Goal: Task Accomplishment & Management: Complete application form

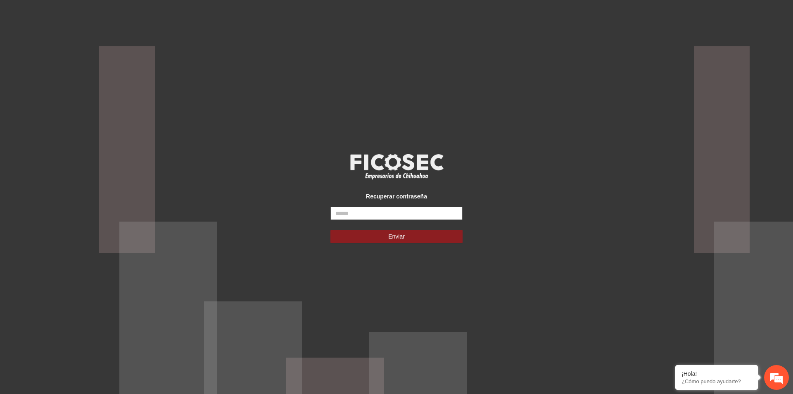
click at [352, 213] on input "text" at bounding box center [397, 213] width 132 height 13
type input "**********"
click at [404, 240] on button "Enviar" at bounding box center [397, 236] width 132 height 13
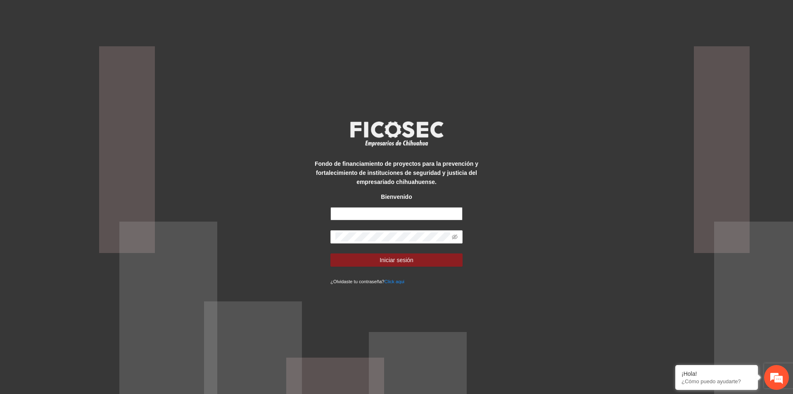
click at [409, 209] on input "text" at bounding box center [397, 213] width 132 height 13
type input "**********"
click at [454, 238] on icon "eye-invisible" at bounding box center [455, 236] width 6 height 5
click at [427, 258] on button "Iniciar sesión" at bounding box center [397, 259] width 132 height 13
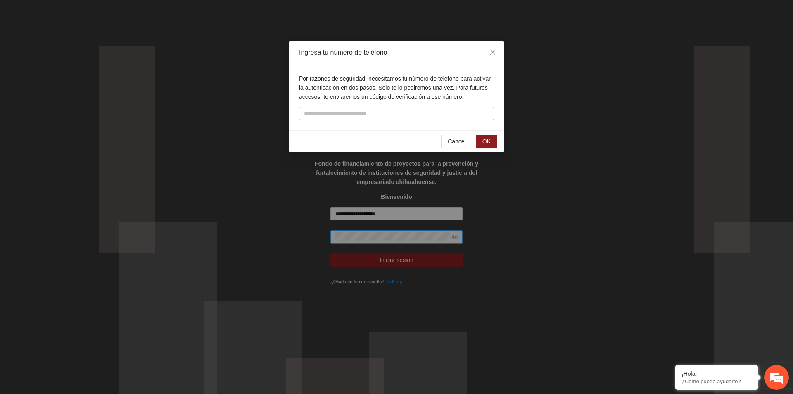
click at [370, 114] on input "tel" at bounding box center [396, 113] width 195 height 13
type input "**********"
click at [489, 141] on span "OK" at bounding box center [487, 141] width 8 height 9
click at [412, 112] on input "text" at bounding box center [396, 113] width 195 height 13
type input "******"
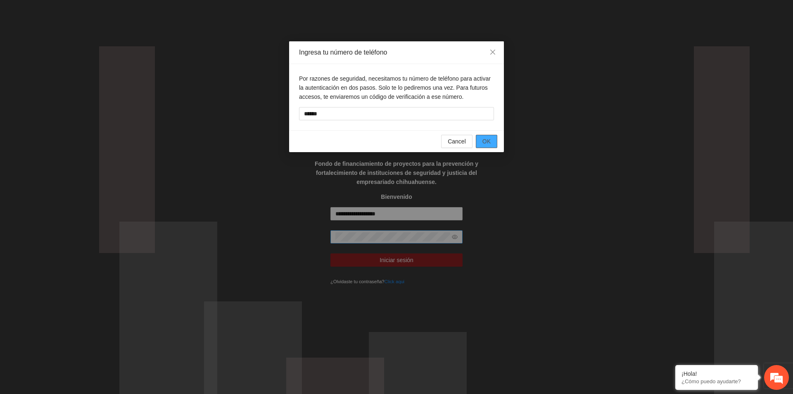
click at [487, 139] on span "OK" at bounding box center [487, 141] width 8 height 9
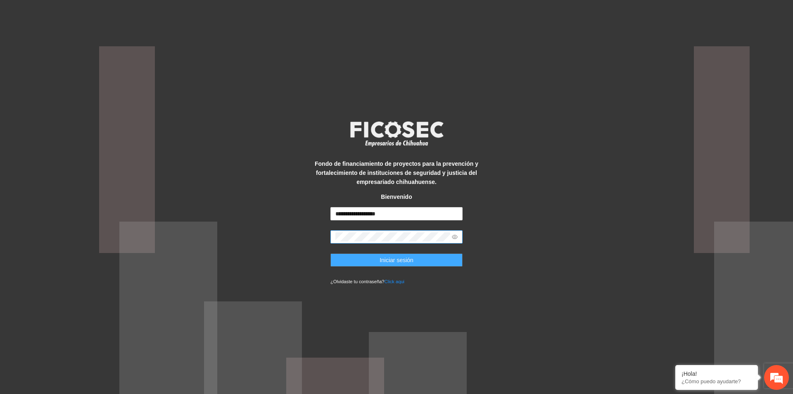
click at [419, 259] on button "Iniciar sesión" at bounding box center [397, 259] width 132 height 13
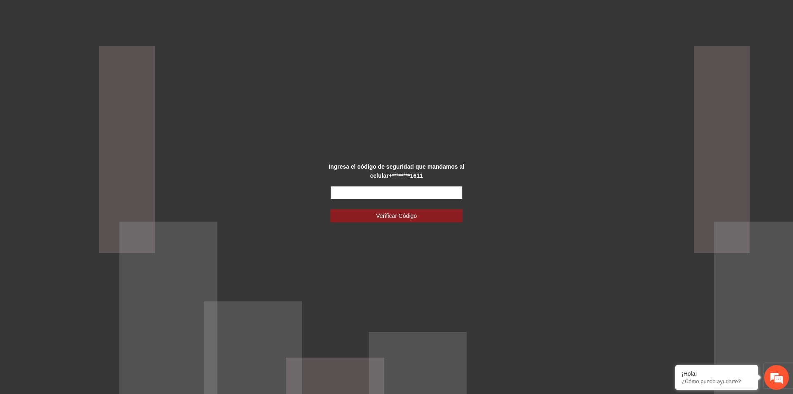
click at [406, 190] on input "text" at bounding box center [397, 192] width 132 height 13
type input "******"
click at [411, 216] on span "Verificar Código" at bounding box center [396, 215] width 41 height 9
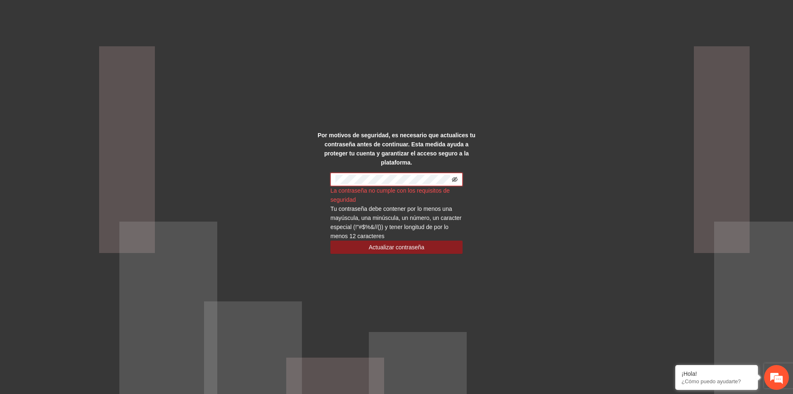
click at [456, 176] on icon "eye-invisible" at bounding box center [455, 179] width 6 height 6
click at [410, 244] on span "Actualizar contraseña" at bounding box center [397, 247] width 56 height 9
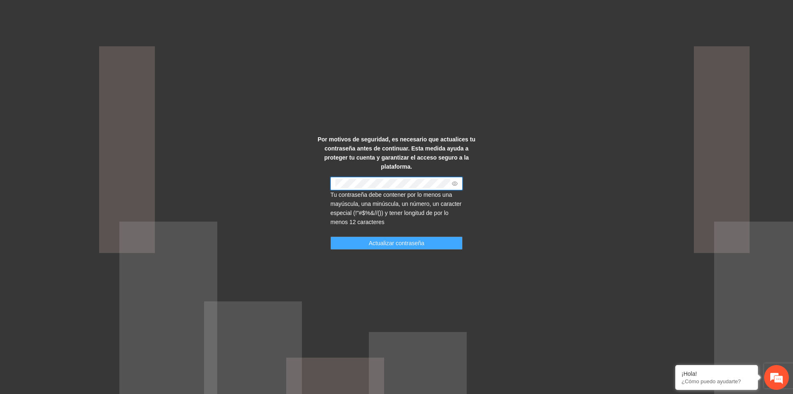
click at [415, 239] on span "Actualizar contraseña" at bounding box center [397, 242] width 56 height 9
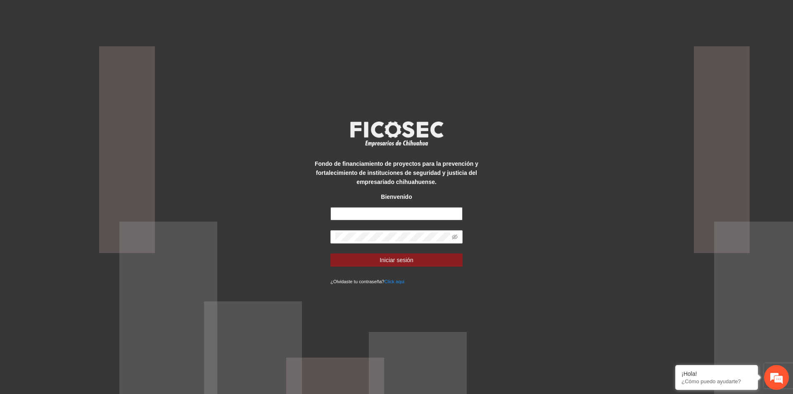
click at [383, 212] on input "text" at bounding box center [397, 213] width 132 height 13
type input "**********"
click at [456, 237] on icon "eye-invisible" at bounding box center [455, 237] width 6 height 6
click at [422, 257] on button "Iniciar sesión" at bounding box center [397, 259] width 132 height 13
click at [402, 259] on span "Iniciar sesión" at bounding box center [397, 259] width 34 height 9
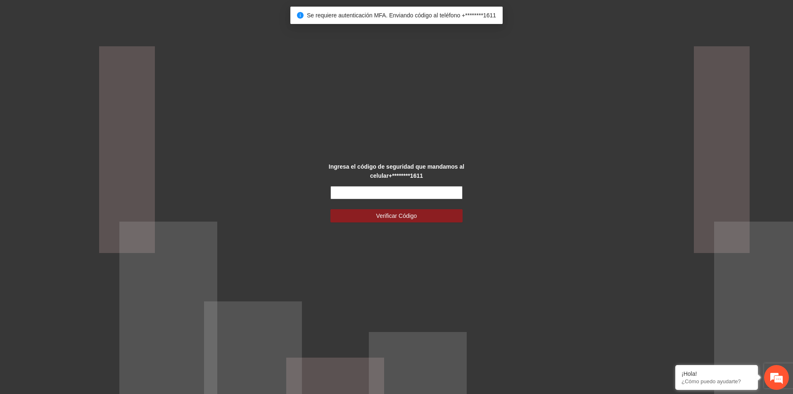
click at [406, 194] on input "text" at bounding box center [397, 192] width 132 height 13
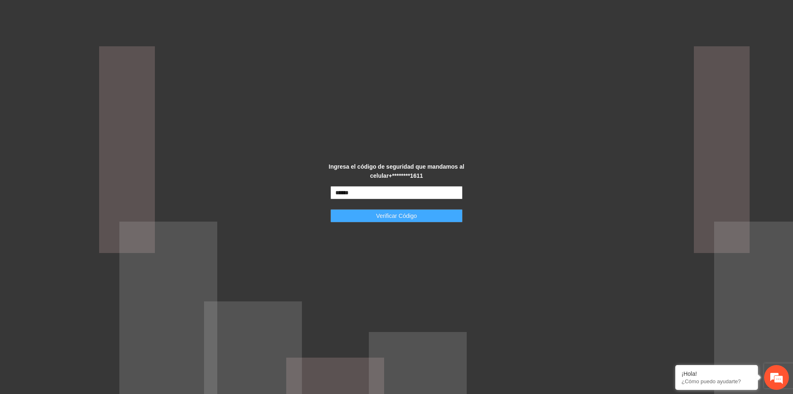
type input "******"
click at [414, 216] on span "Verificar Código" at bounding box center [396, 215] width 41 height 9
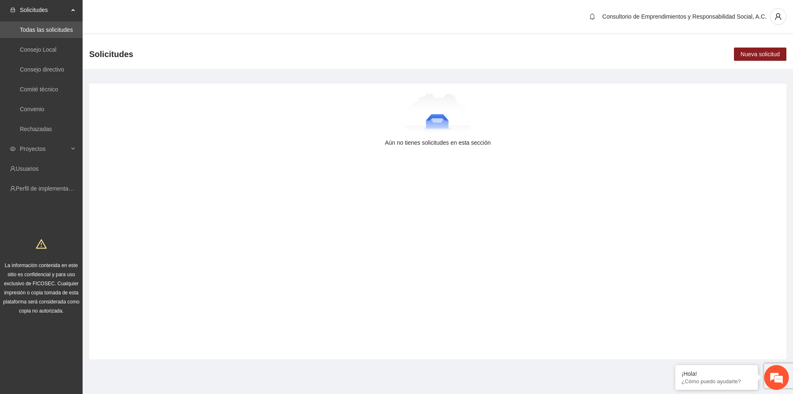
click at [316, 255] on div "Aún no tienes solicitudes en esta sección" at bounding box center [437, 221] width 697 height 276
click at [48, 51] on link "Consejo Local" at bounding box center [38, 49] width 37 height 7
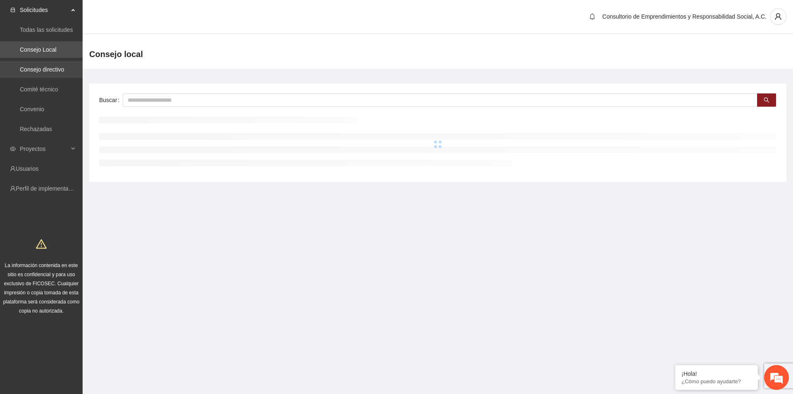
click at [53, 72] on link "Consejo directivo" at bounding box center [42, 69] width 44 height 7
click at [54, 89] on link "Comité técnico" at bounding box center [39, 89] width 38 height 7
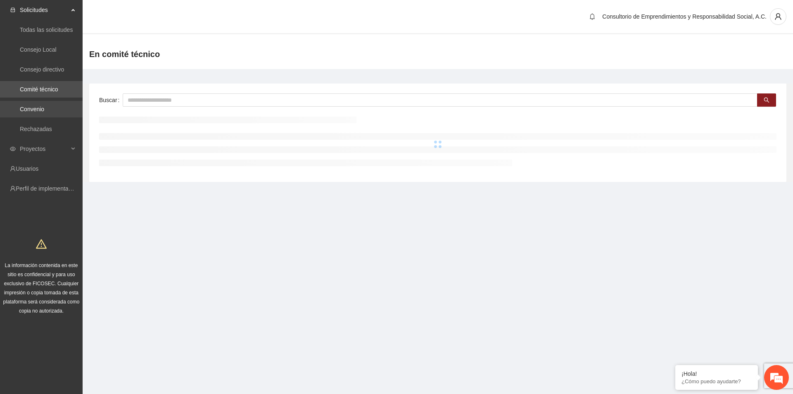
click at [44, 109] on link "Convenio" at bounding box center [32, 109] width 24 height 7
click at [47, 129] on link "Rechazadas" at bounding box center [36, 129] width 32 height 7
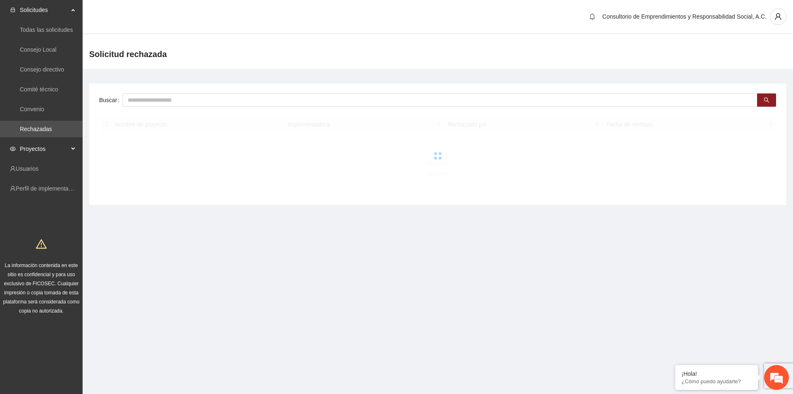
click at [75, 149] on div "Proyectos" at bounding box center [41, 148] width 83 height 17
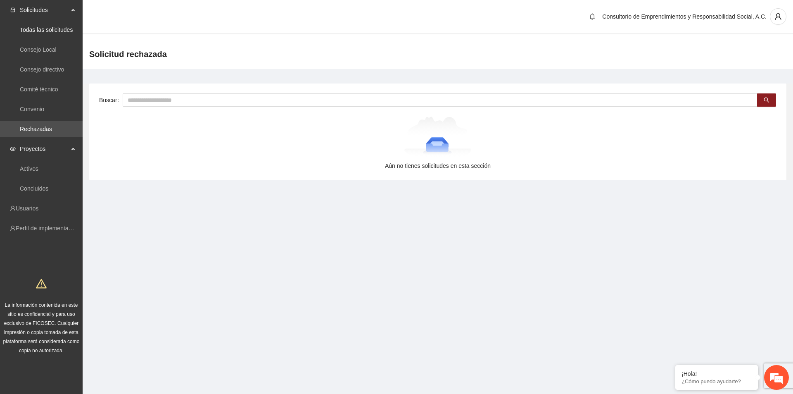
click at [72, 9] on icon at bounding box center [74, 9] width 4 height 0
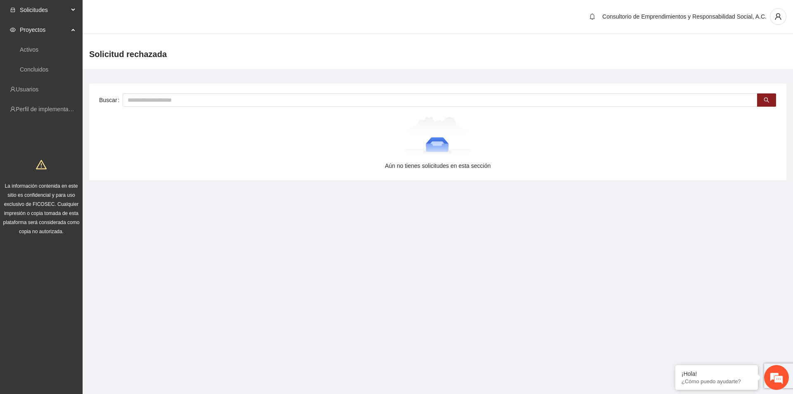
click at [73, 10] on icon at bounding box center [74, 10] width 4 height 0
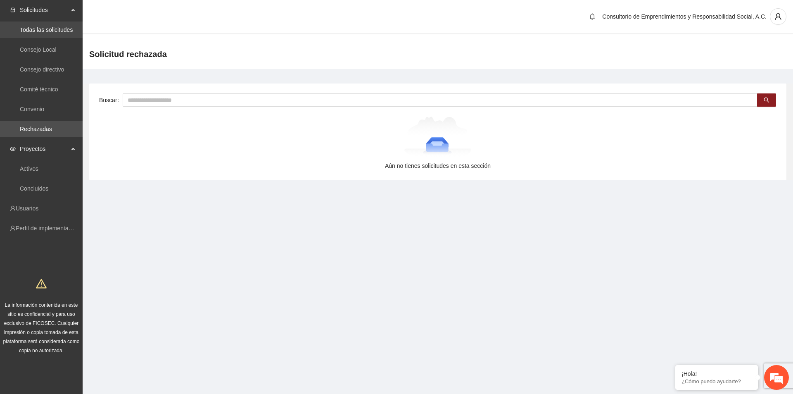
click at [48, 33] on link "Todas las solicitudes" at bounding box center [46, 29] width 53 height 7
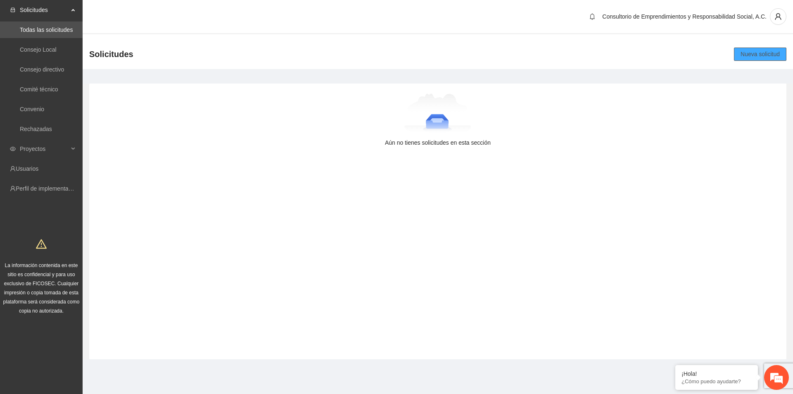
click at [756, 56] on span "Nueva solicitud" at bounding box center [760, 54] width 39 height 9
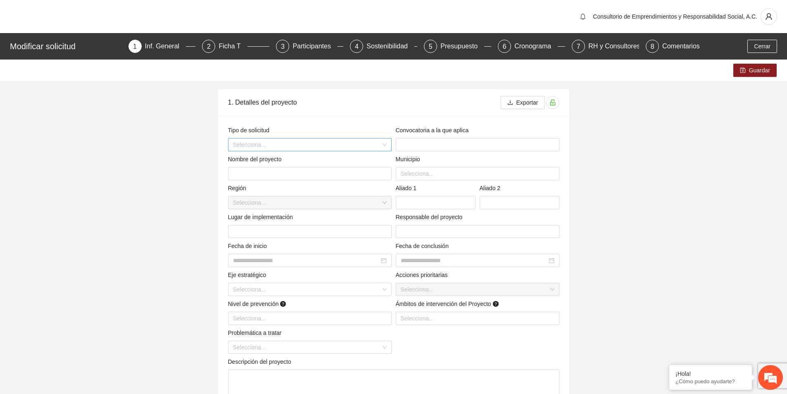
click at [385, 143] on div "Selecciona..." at bounding box center [310, 144] width 164 height 13
click at [258, 186] on div "Convocatoria" at bounding box center [310, 187] width 154 height 9
click at [455, 141] on input "text" at bounding box center [478, 144] width 164 height 13
type input "**********"
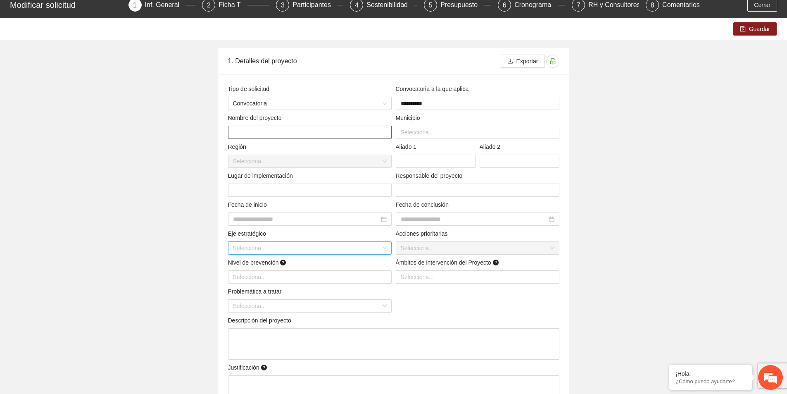
click at [387, 247] on div "Selecciona..." at bounding box center [310, 247] width 164 height 13
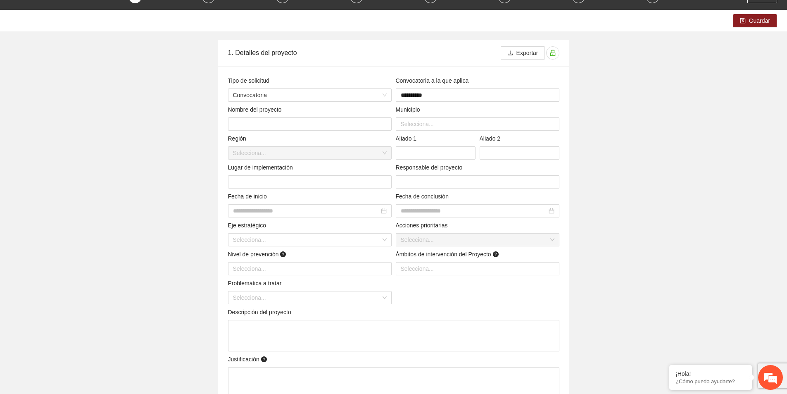
scroll to position [0, 0]
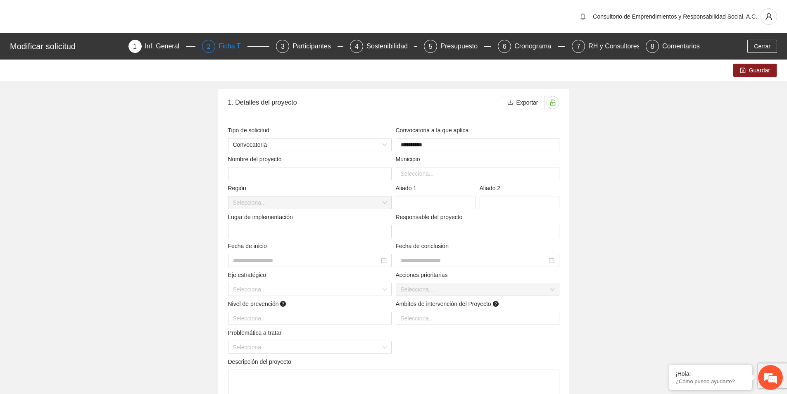
click at [228, 45] on div "Ficha T" at bounding box center [233, 46] width 29 height 13
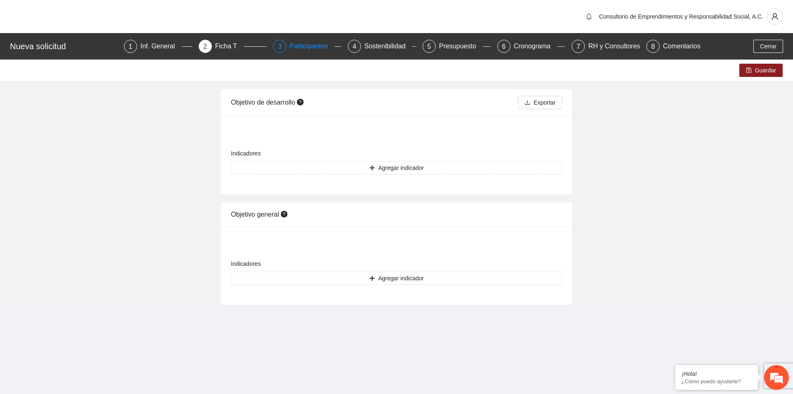
click at [300, 51] on div "Participantes" at bounding box center [312, 46] width 45 height 13
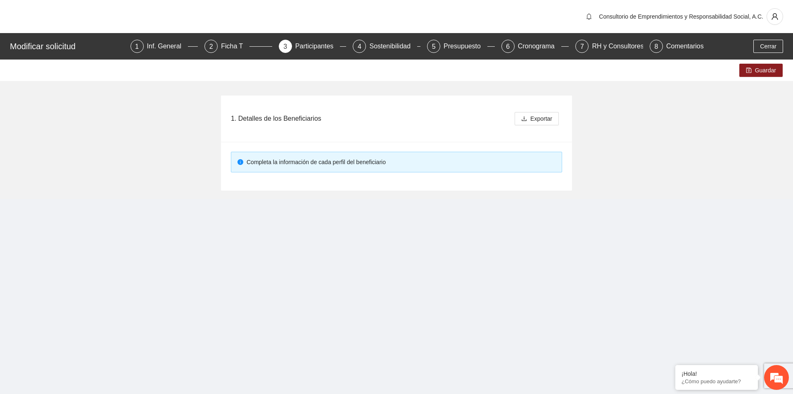
click at [329, 163] on div "Completa la información de cada perfil del beneficiario" at bounding box center [401, 161] width 309 height 9
click at [250, 163] on div "Completa la información de cada perfil del beneficiario" at bounding box center [401, 161] width 309 height 9
click at [243, 42] on div "Ficha T" at bounding box center [235, 46] width 29 height 13
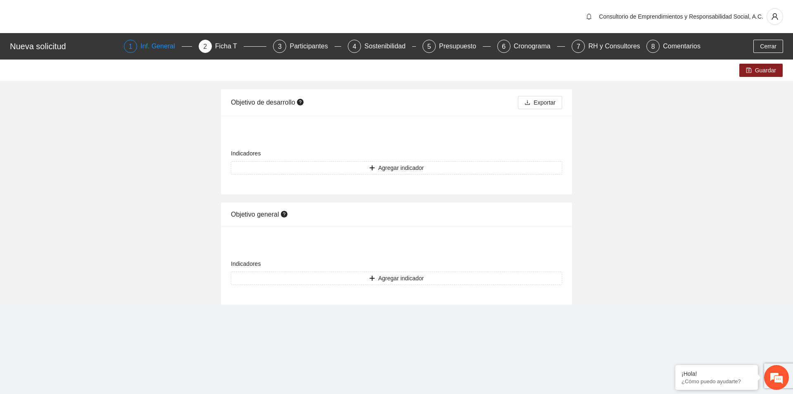
click at [155, 49] on div "Inf. General" at bounding box center [160, 46] width 41 height 13
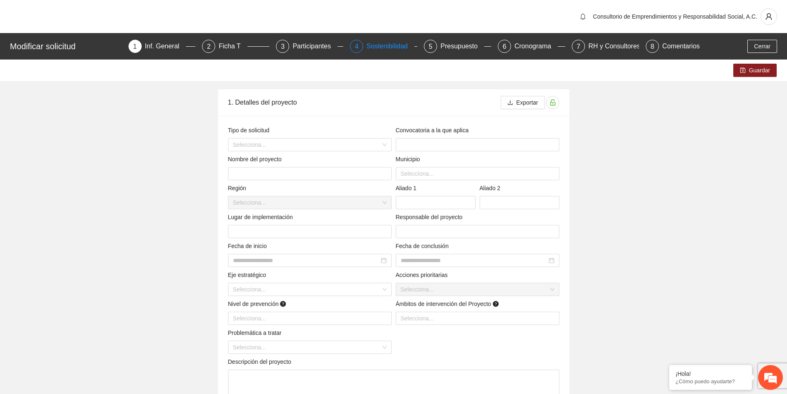
click at [395, 44] on div "Sostenibilidad" at bounding box center [390, 46] width 48 height 13
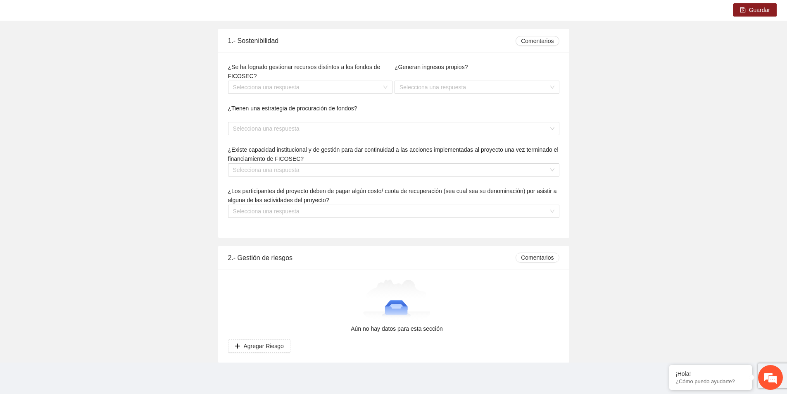
scroll to position [19, 0]
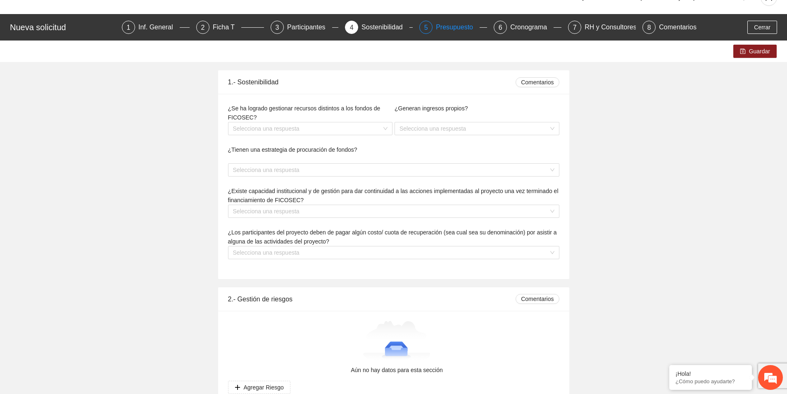
click at [458, 28] on div "Presupuesto" at bounding box center [458, 27] width 44 height 13
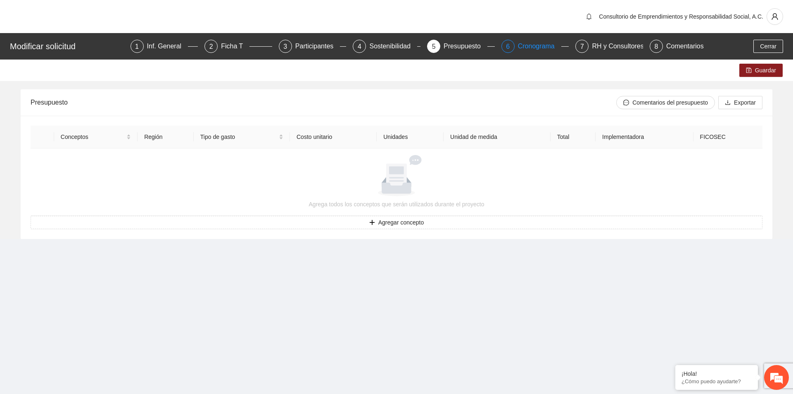
click at [542, 47] on div "Cronograma" at bounding box center [539, 46] width 43 height 13
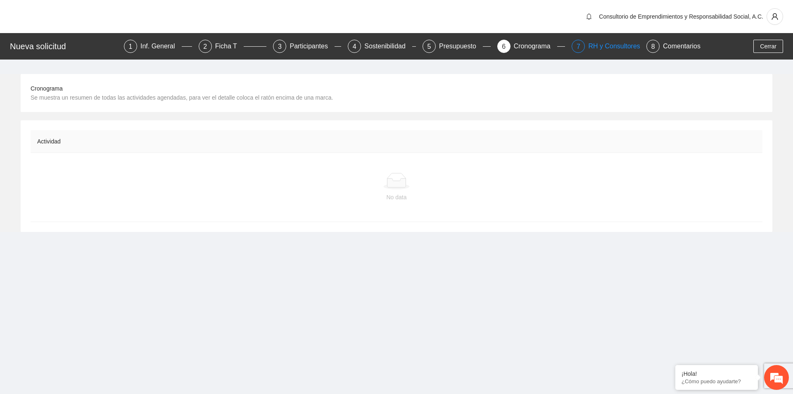
click at [623, 47] on div "RH y Consultores" at bounding box center [617, 46] width 58 height 13
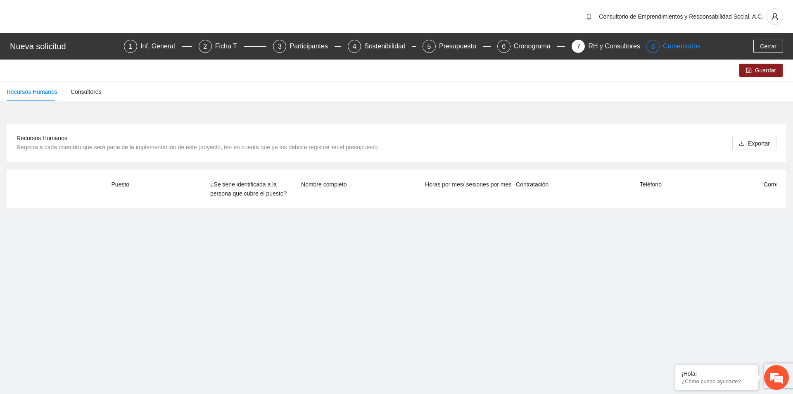
click at [682, 48] on div "Comentarios" at bounding box center [682, 46] width 38 height 13
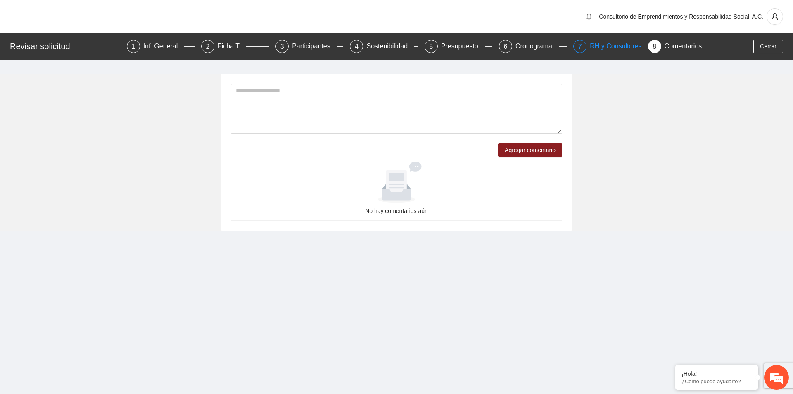
click at [621, 50] on div "RH y Consultores" at bounding box center [619, 46] width 58 height 13
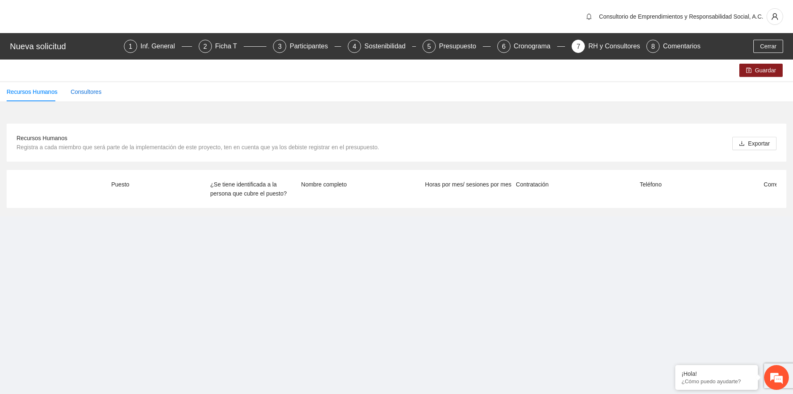
click at [79, 94] on div "Consultores" at bounding box center [86, 91] width 31 height 9
